Goal: Complete application form

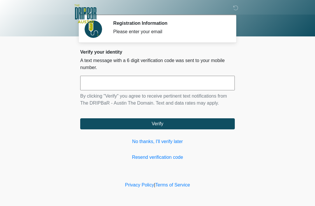
click at [164, 142] on link "No thanks, I'll verify later" at bounding box center [157, 141] width 155 height 7
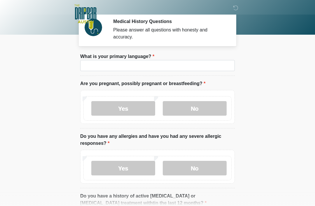
scroll to position [2, 0]
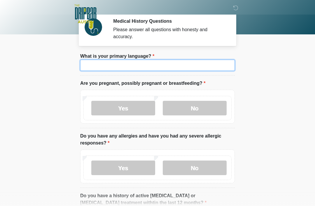
click at [153, 68] on input "What is your primary language?" at bounding box center [157, 65] width 155 height 11
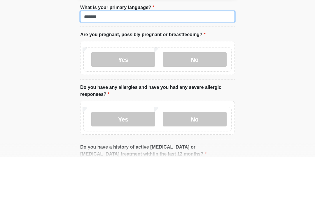
type input "*******"
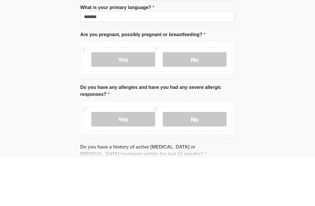
click at [211, 101] on label "No" at bounding box center [195, 108] width 64 height 15
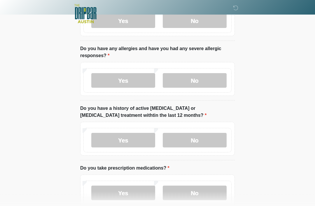
scroll to position [90, 0]
click at [209, 78] on label "No" at bounding box center [195, 80] width 64 height 15
click at [208, 138] on label "No" at bounding box center [195, 140] width 64 height 15
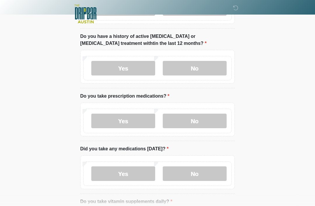
scroll to position [163, 0]
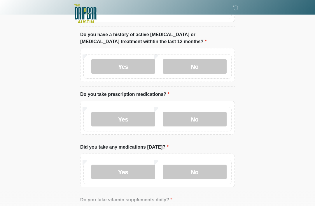
click at [206, 116] on label "No" at bounding box center [195, 119] width 64 height 15
click at [203, 167] on label "No" at bounding box center [195, 172] width 64 height 15
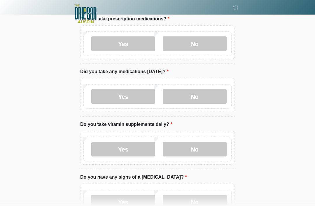
scroll to position [241, 0]
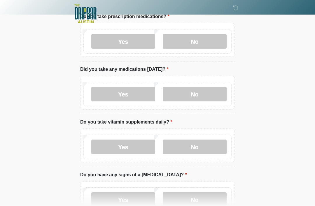
click at [203, 144] on label "No" at bounding box center [195, 147] width 64 height 15
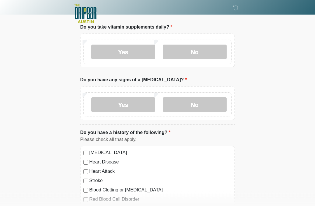
click at [213, 104] on label "No" at bounding box center [195, 105] width 64 height 15
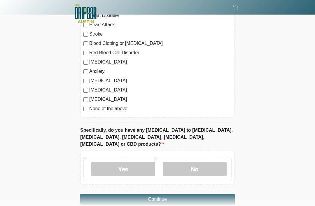
scroll to position [486, 0]
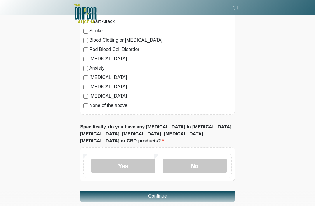
click at [89, 104] on label "None of the above" at bounding box center [160, 105] width 142 height 7
click at [200, 159] on label "No" at bounding box center [195, 166] width 64 height 15
click at [189, 191] on button "Continue" at bounding box center [157, 196] width 155 height 11
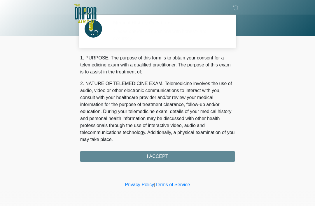
scroll to position [0, 0]
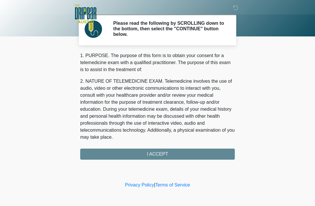
click at [166, 151] on div "1. PURPOSE. The purpose of this form is to obtain your consent for a telemedici…" at bounding box center [157, 106] width 155 height 108
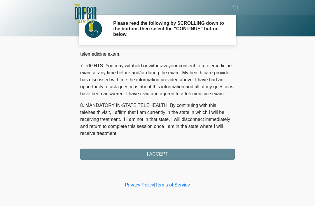
scroll to position [256, 0]
click at [174, 153] on button "I ACCEPT" at bounding box center [157, 154] width 155 height 11
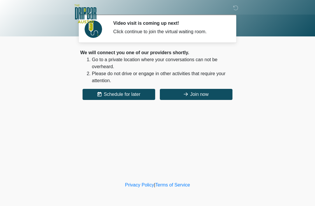
click at [196, 92] on button "Join now" at bounding box center [196, 94] width 73 height 11
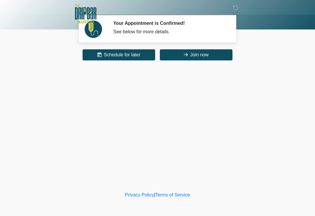
scroll to position [7, 12]
